Goal: Navigation & Orientation: Find specific page/section

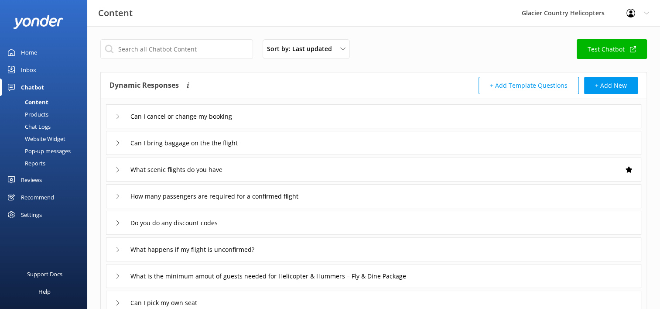
click at [46, 100] on div "Content" at bounding box center [26, 102] width 43 height 12
click at [25, 73] on div "Inbox" at bounding box center [28, 69] width 15 height 17
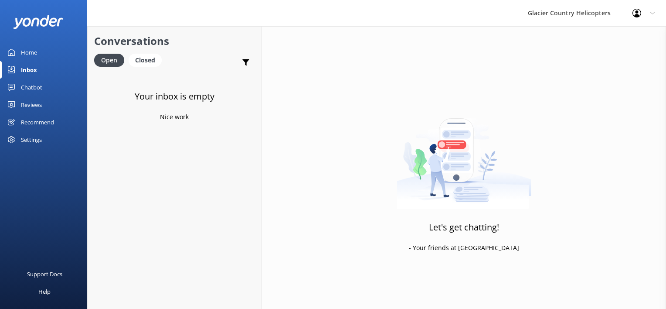
click at [32, 54] on div "Home" at bounding box center [29, 52] width 16 height 17
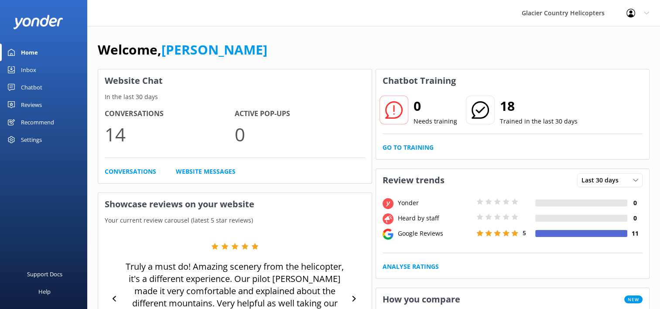
click at [27, 88] on div "Chatbot" at bounding box center [31, 86] width 21 height 17
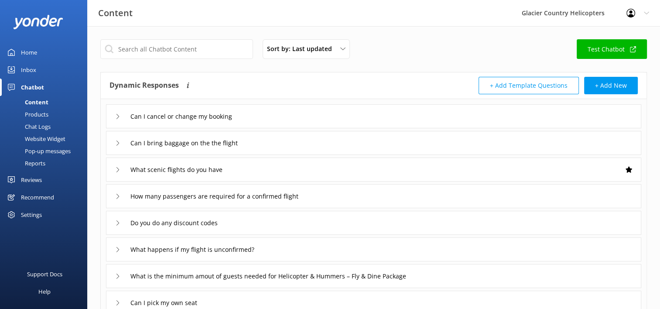
click at [36, 123] on div "Chat Logs" at bounding box center [27, 126] width 45 height 12
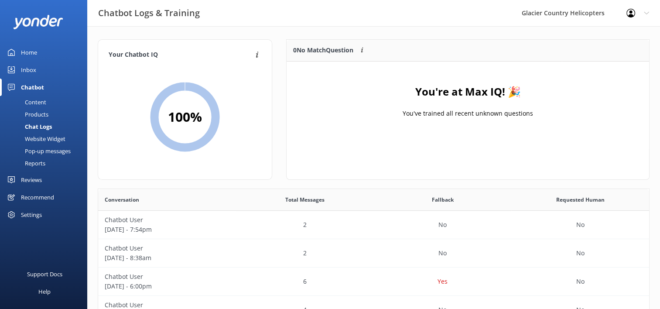
click at [35, 99] on div "Content" at bounding box center [25, 102] width 41 height 12
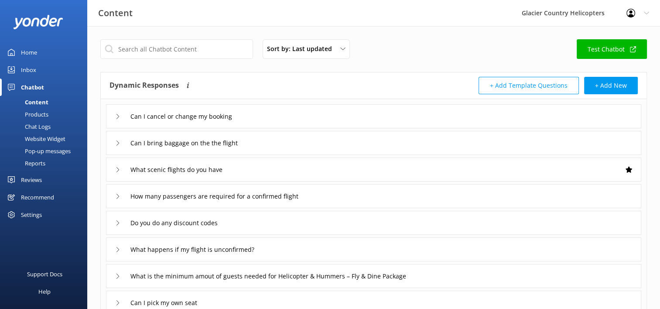
click at [45, 126] on div "Chat Logs" at bounding box center [27, 126] width 45 height 12
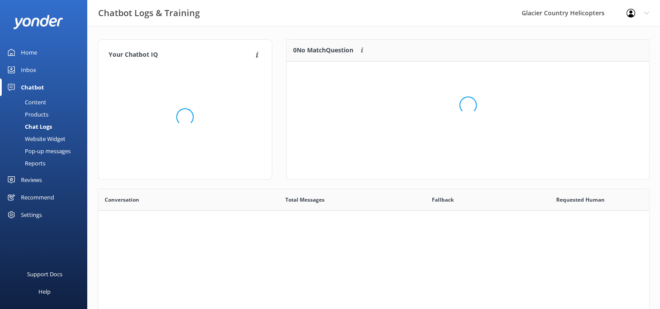
scroll to position [299, 544]
